Goal: Transaction & Acquisition: Download file/media

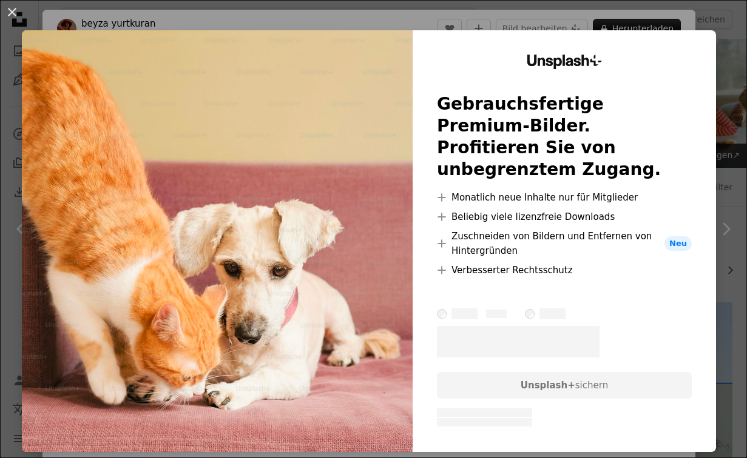
scroll to position [274, 0]
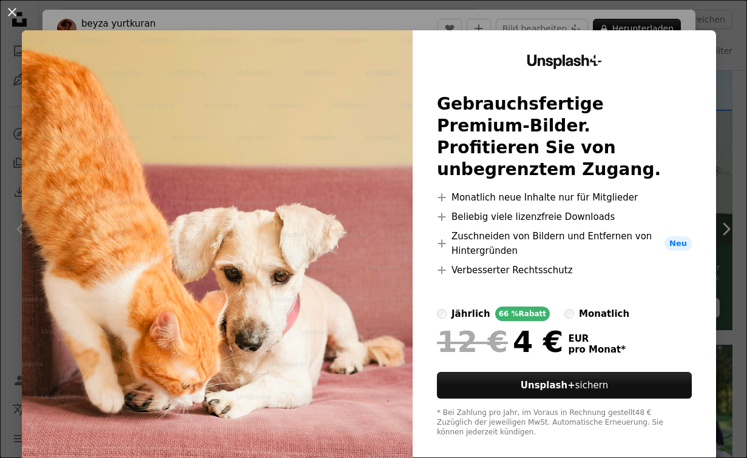
click at [685, 73] on div "Unsplash+ Gebrauchsfertige Premium-Bilder. Profitieren Sie von unbegrenztem Zug…" at bounding box center [563, 246] width 303 height 432
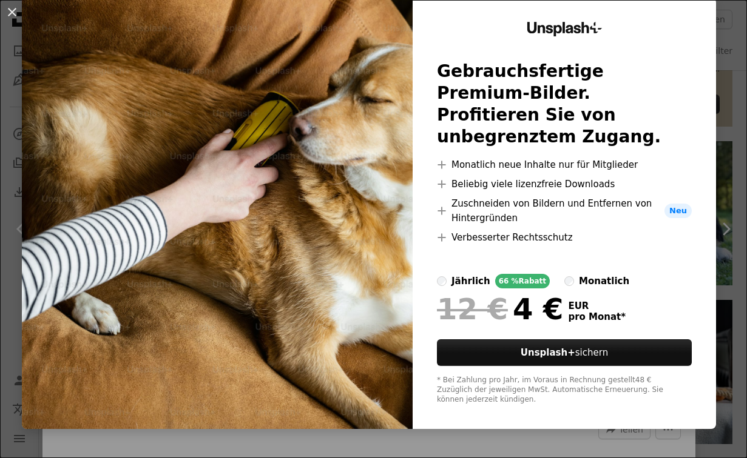
scroll to position [19, 0]
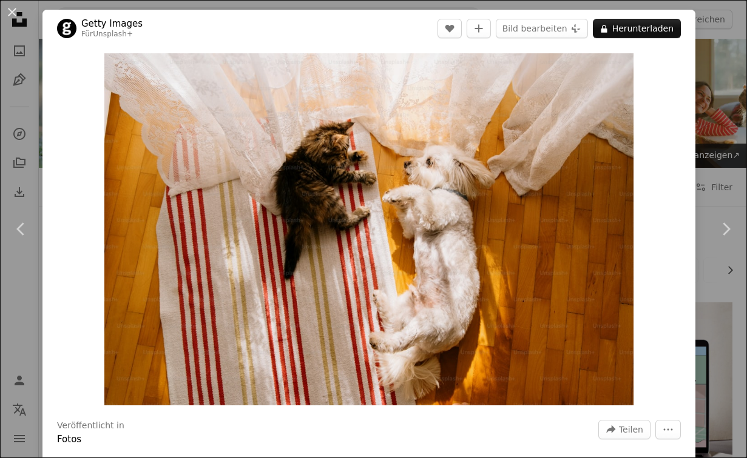
scroll to position [2066, 0]
